Goal: Task Accomplishment & Management: Use online tool/utility

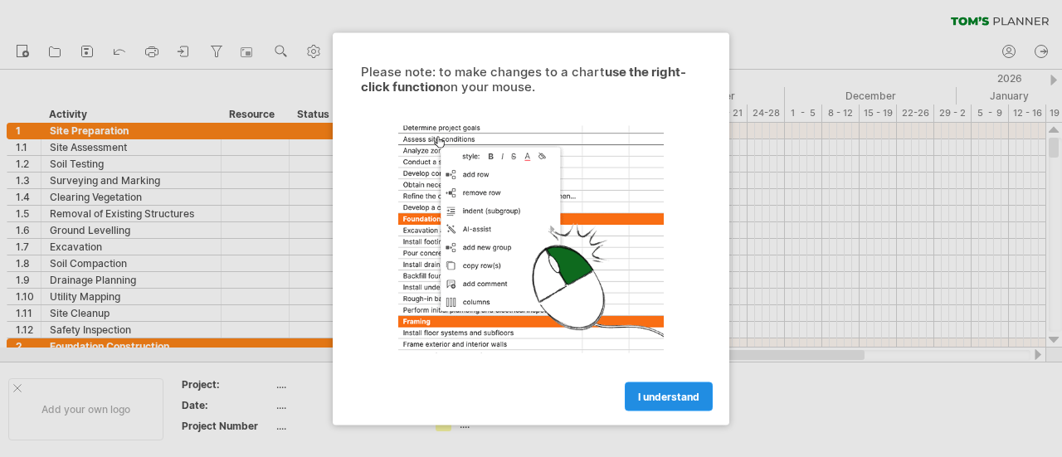
click at [671, 396] on span "I understand" at bounding box center [668, 396] width 61 height 12
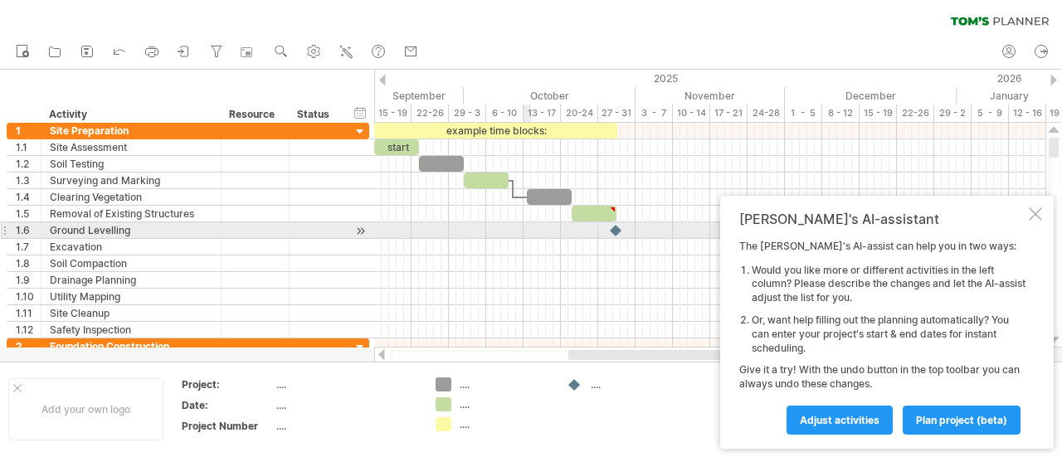
click at [529, 230] on div at bounding box center [709, 230] width 671 height 17
click at [530, 230] on div at bounding box center [709, 230] width 671 height 17
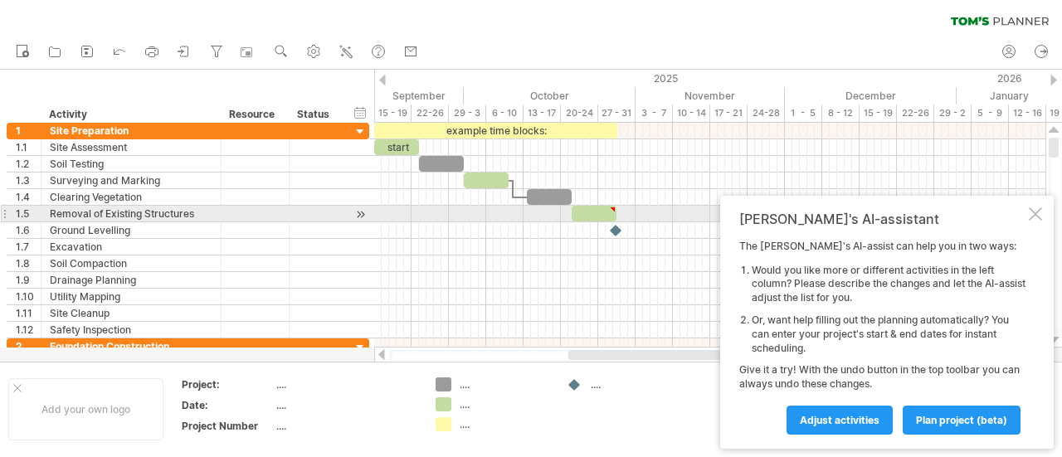
click at [1037, 214] on div at bounding box center [1035, 213] width 13 height 13
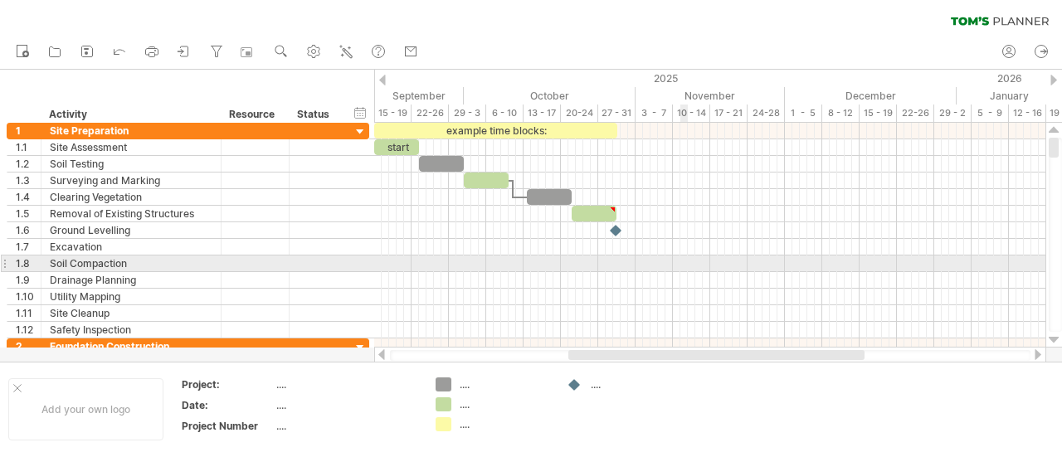
click at [687, 259] on div at bounding box center [709, 264] width 671 height 17
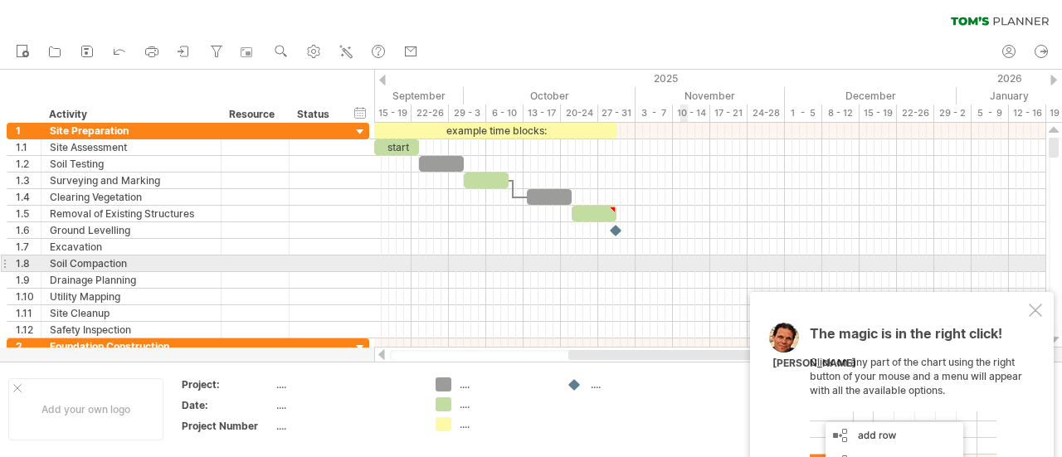
click at [687, 259] on div at bounding box center [709, 264] width 671 height 17
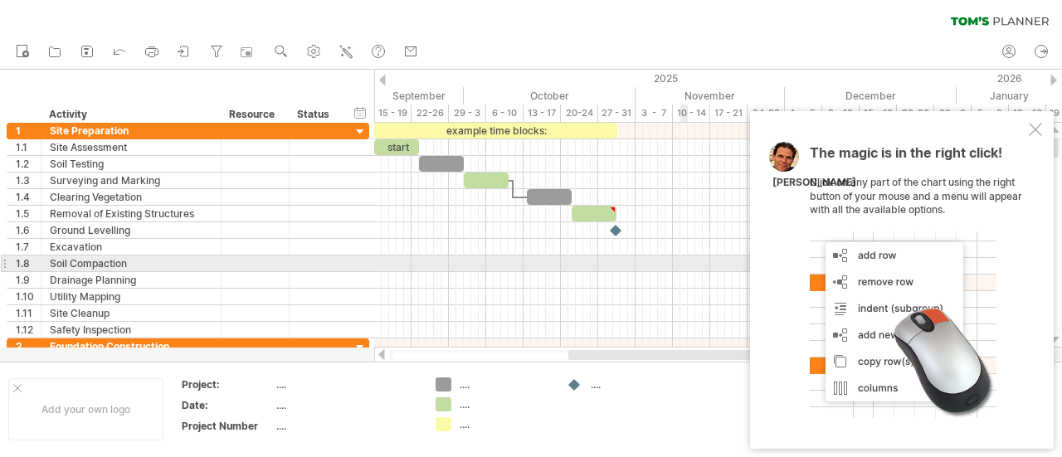
click at [687, 259] on div at bounding box center [709, 264] width 671 height 17
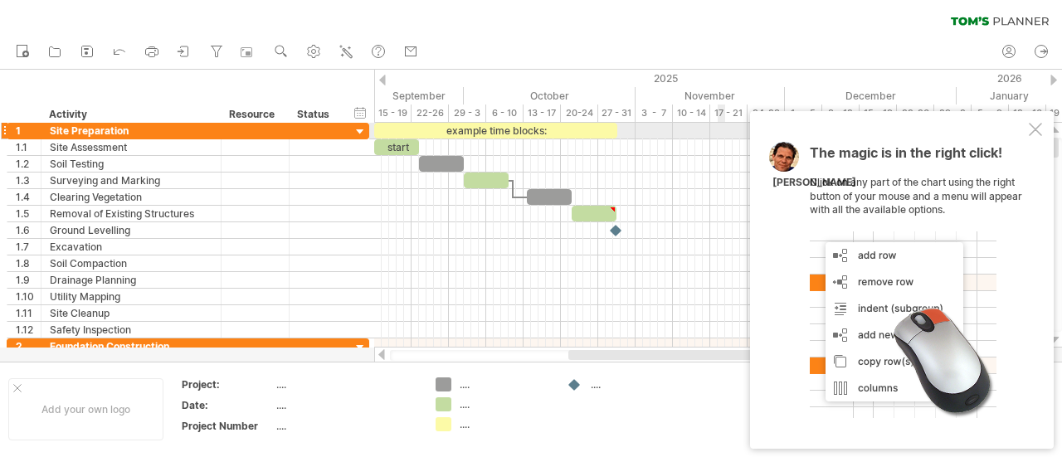
click at [1039, 129] on div at bounding box center [1035, 129] width 13 height 13
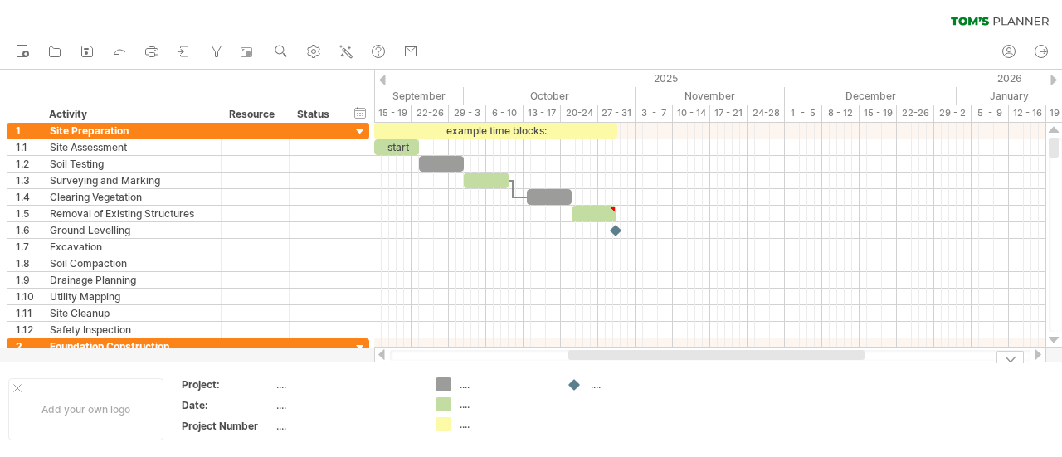
click at [445, 388] on div "Trying to reach [DOMAIN_NAME] Connected again... 0% clear filter new 1" at bounding box center [531, 228] width 1062 height 457
click at [361, 344] on div at bounding box center [361, 348] width 16 height 16
